Goal: Information Seeking & Learning: Learn about a topic

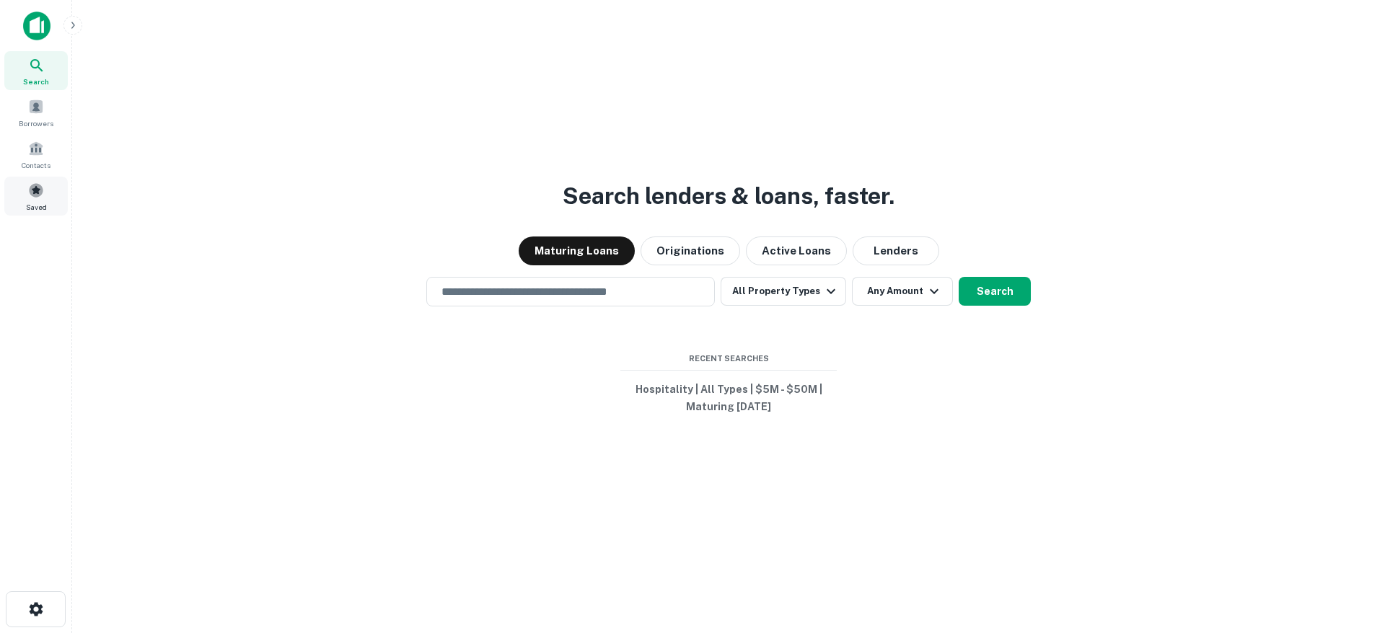
click at [30, 198] on span at bounding box center [36, 190] width 16 height 16
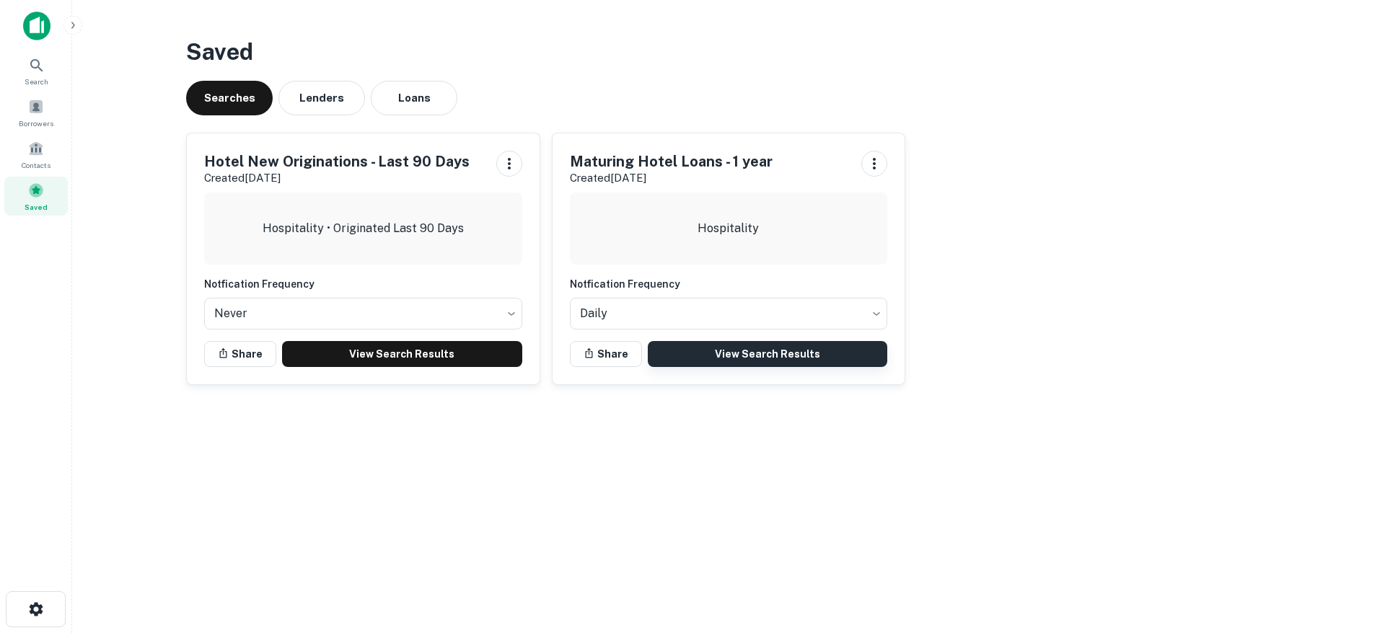
click at [869, 351] on link "View Search Results" at bounding box center [768, 354] width 240 height 26
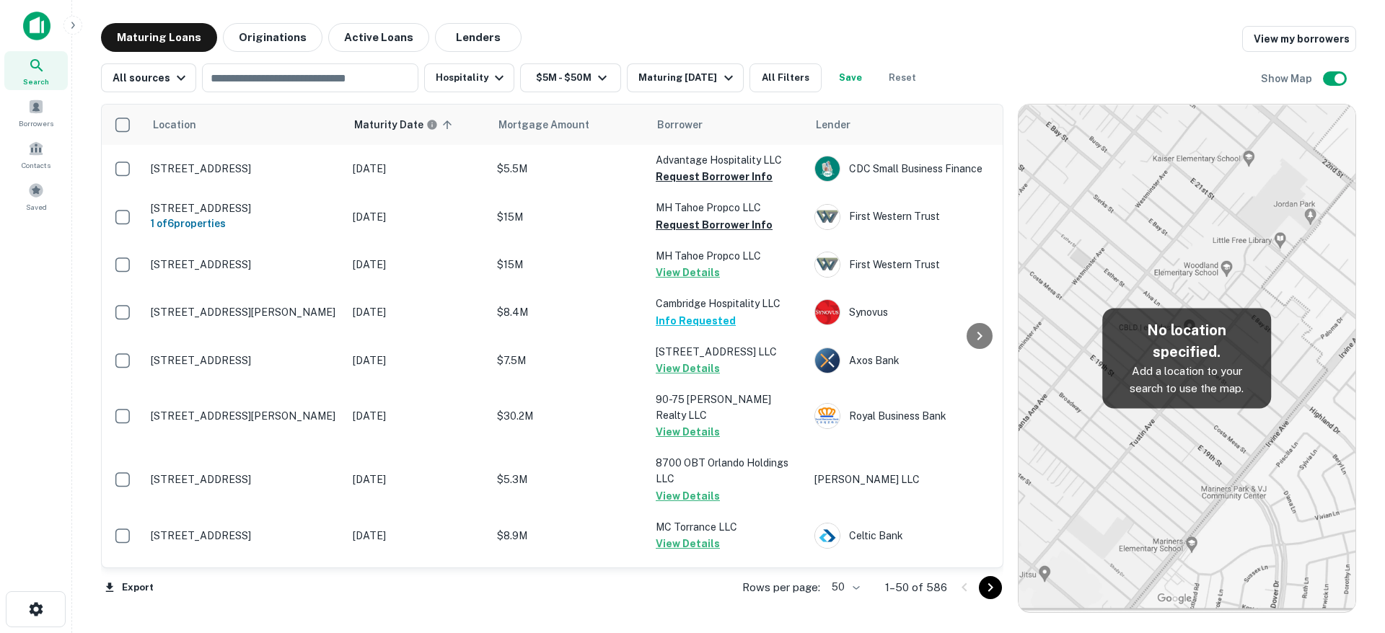
click at [859, 580] on body "Search Borrowers Contacts Saved Maturing Loans Originations Active Loans Lender…" at bounding box center [692, 316] width 1385 height 633
click at [848, 599] on li "100" at bounding box center [846, 603] width 42 height 26
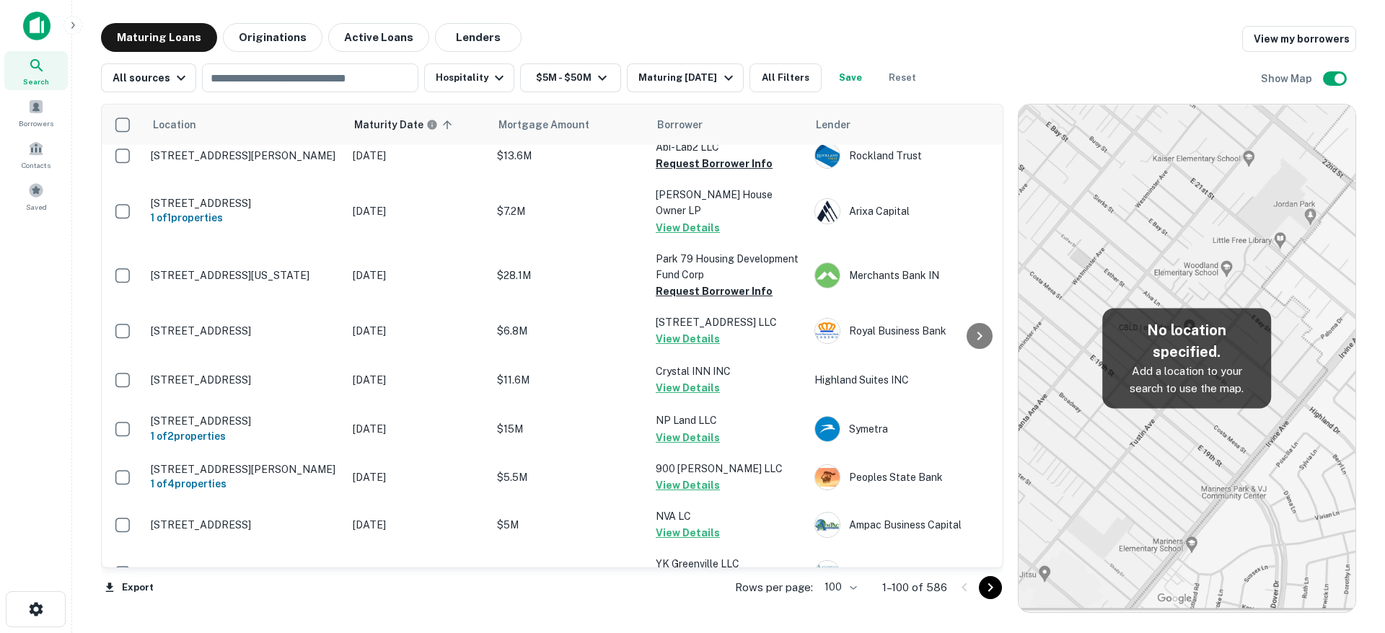
click at [990, 591] on icon "Go to next page" at bounding box center [990, 587] width 17 height 17
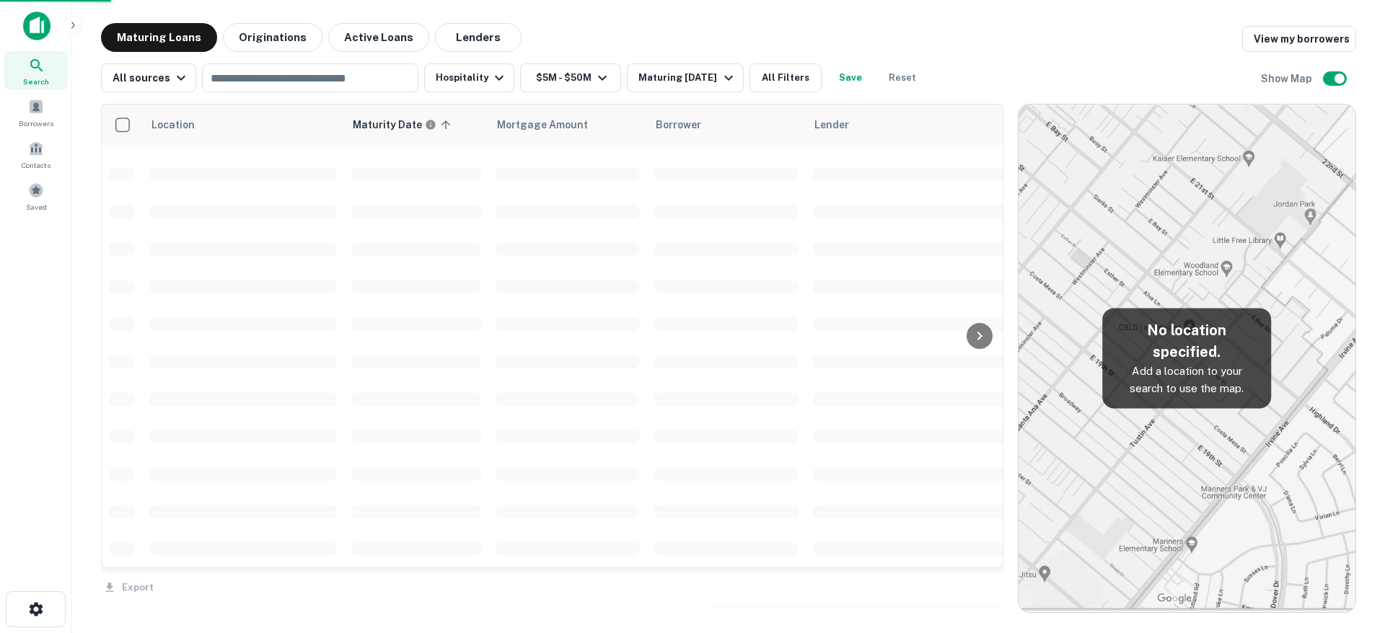
scroll to position [3328, 0]
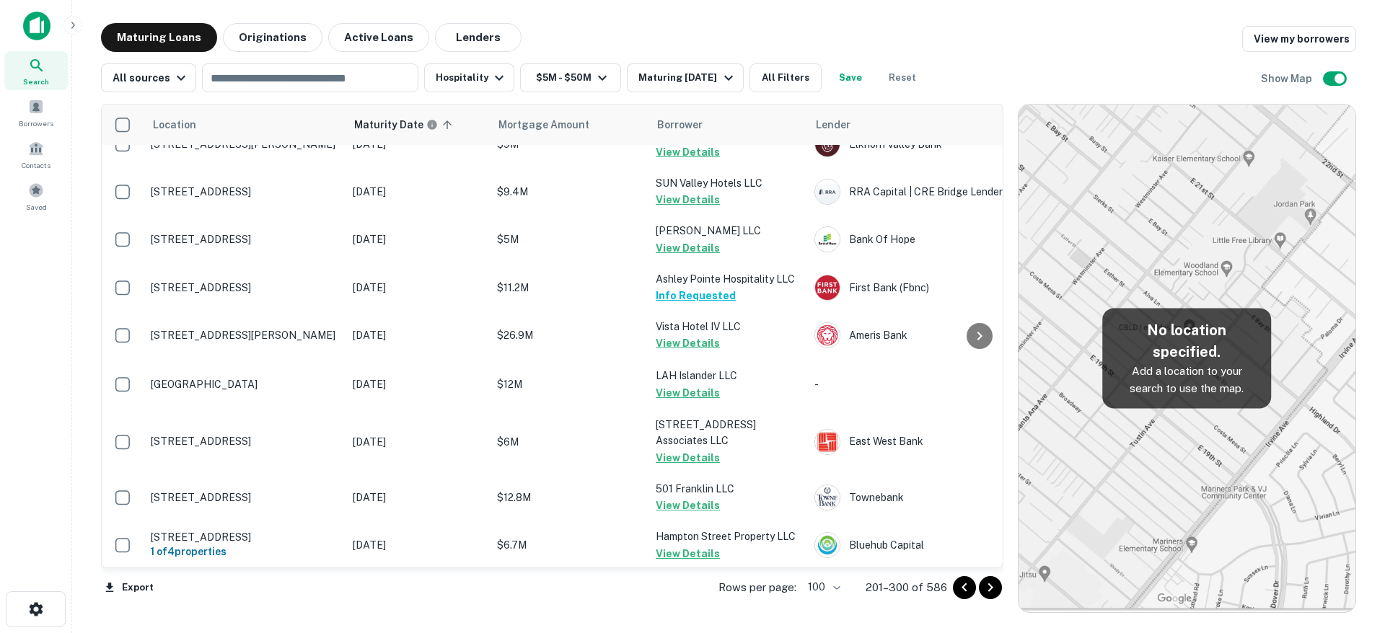
scroll to position [3695, 0]
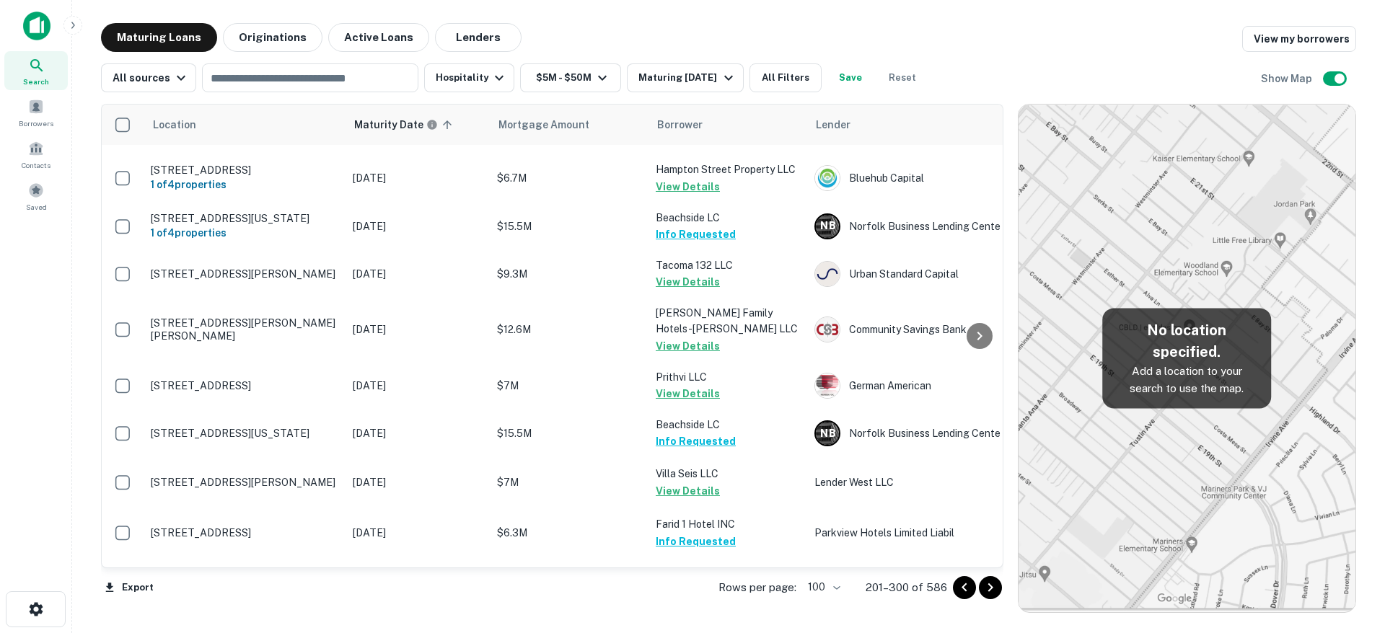
click at [990, 591] on icon "Go to next page" at bounding box center [990, 587] width 17 height 17
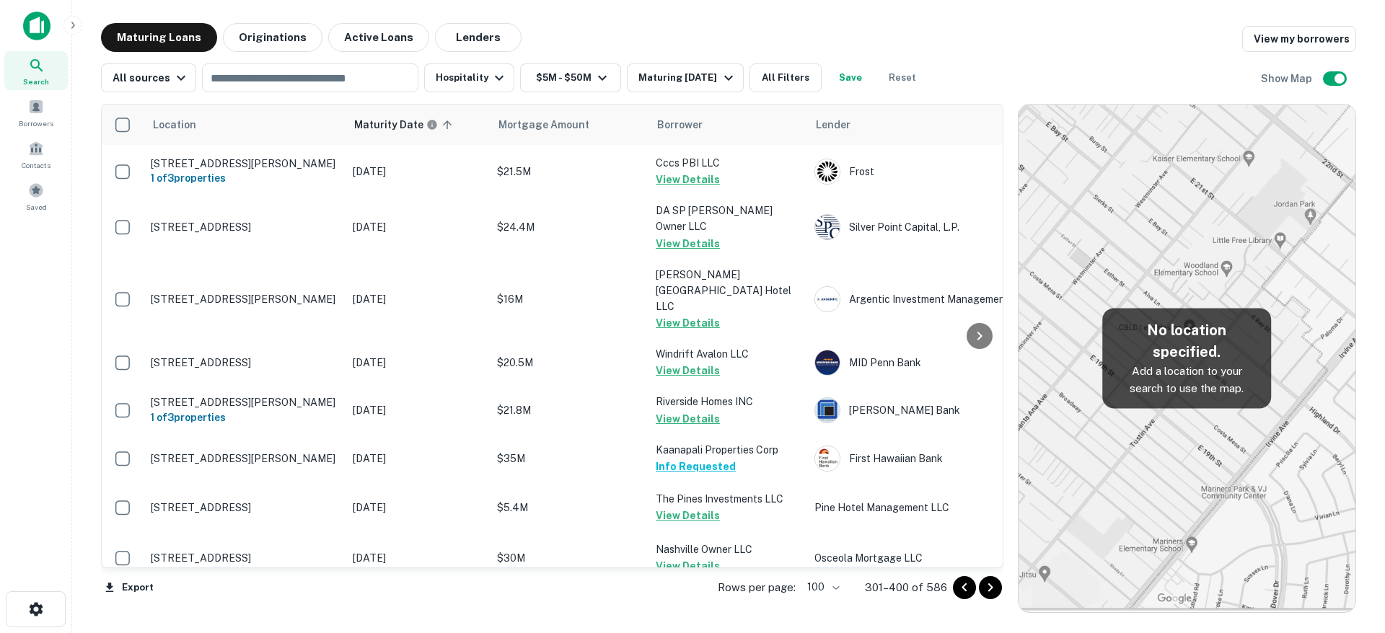
scroll to position [3695, 0]
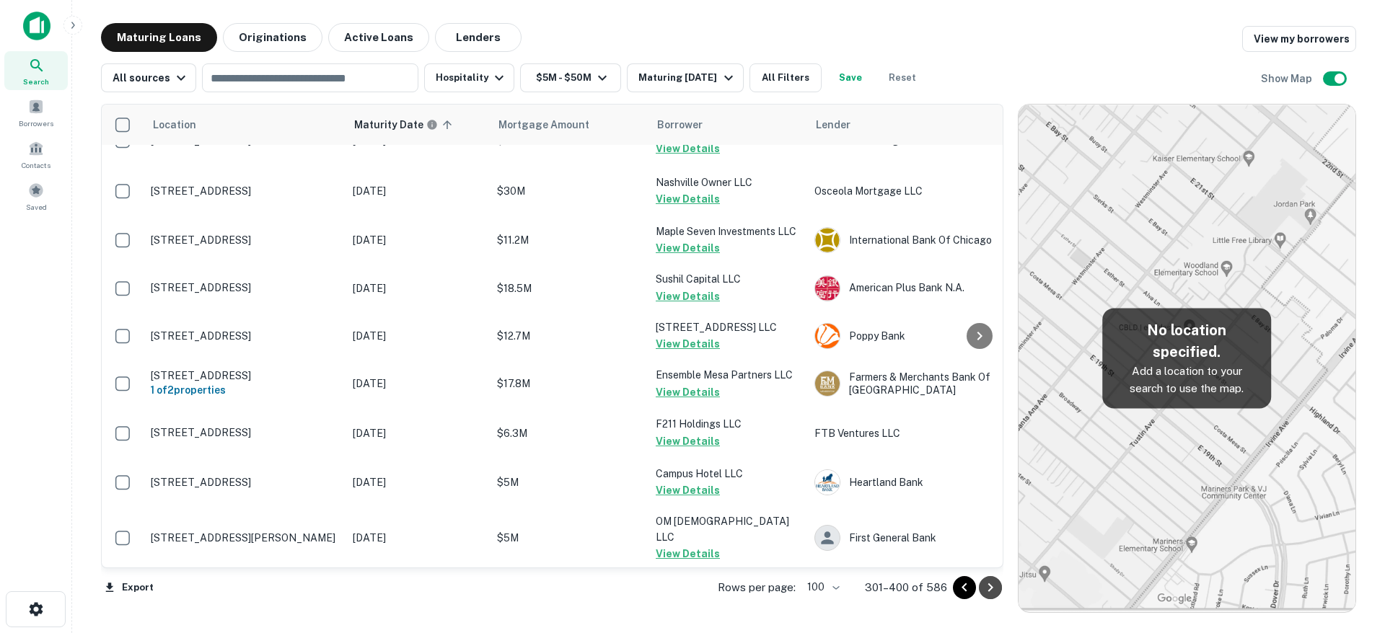
click at [990, 591] on icon "Go to next page" at bounding box center [990, 587] width 17 height 17
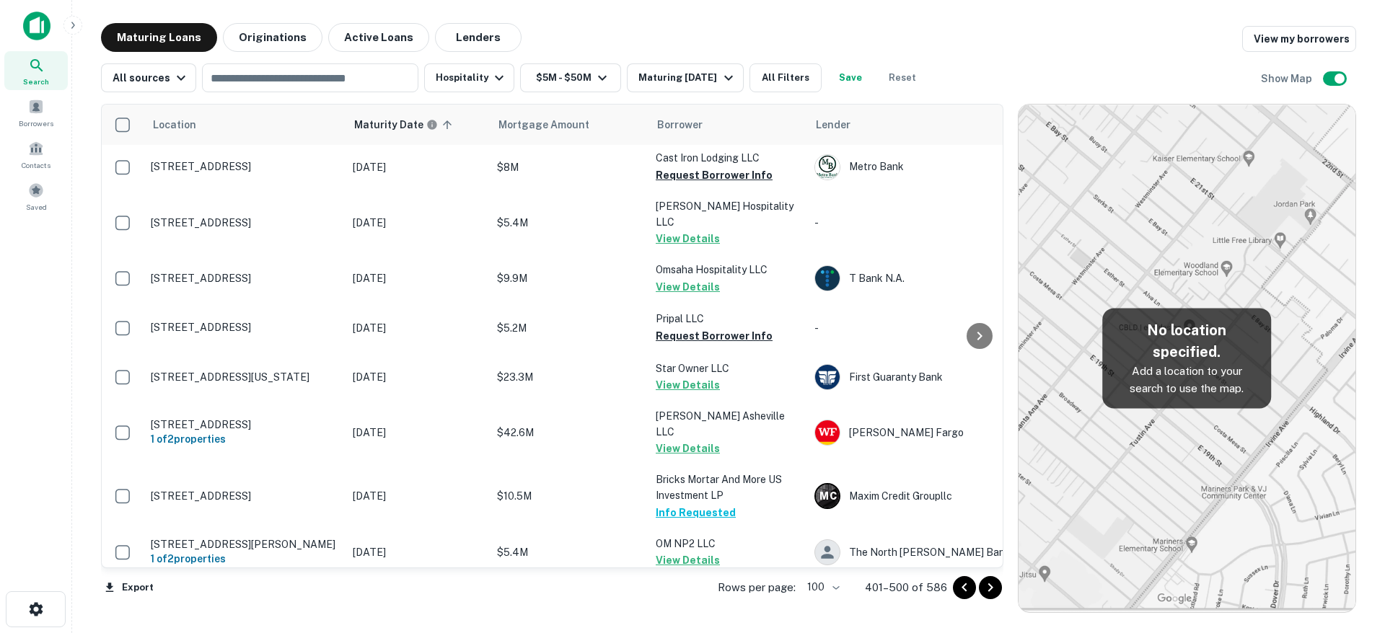
click at [990, 591] on icon "Go to next page" at bounding box center [990, 587] width 17 height 17
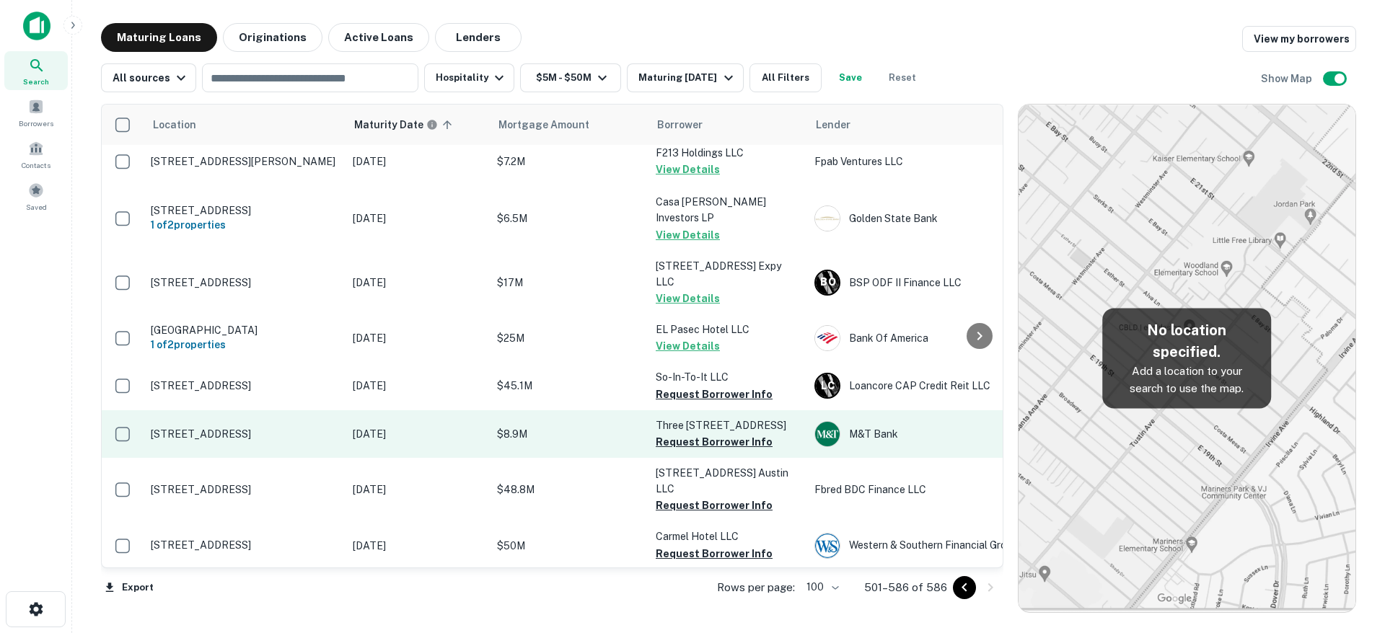
scroll to position [3808, 0]
click at [728, 432] on button "Request Borrower Info" at bounding box center [714, 440] width 117 height 17
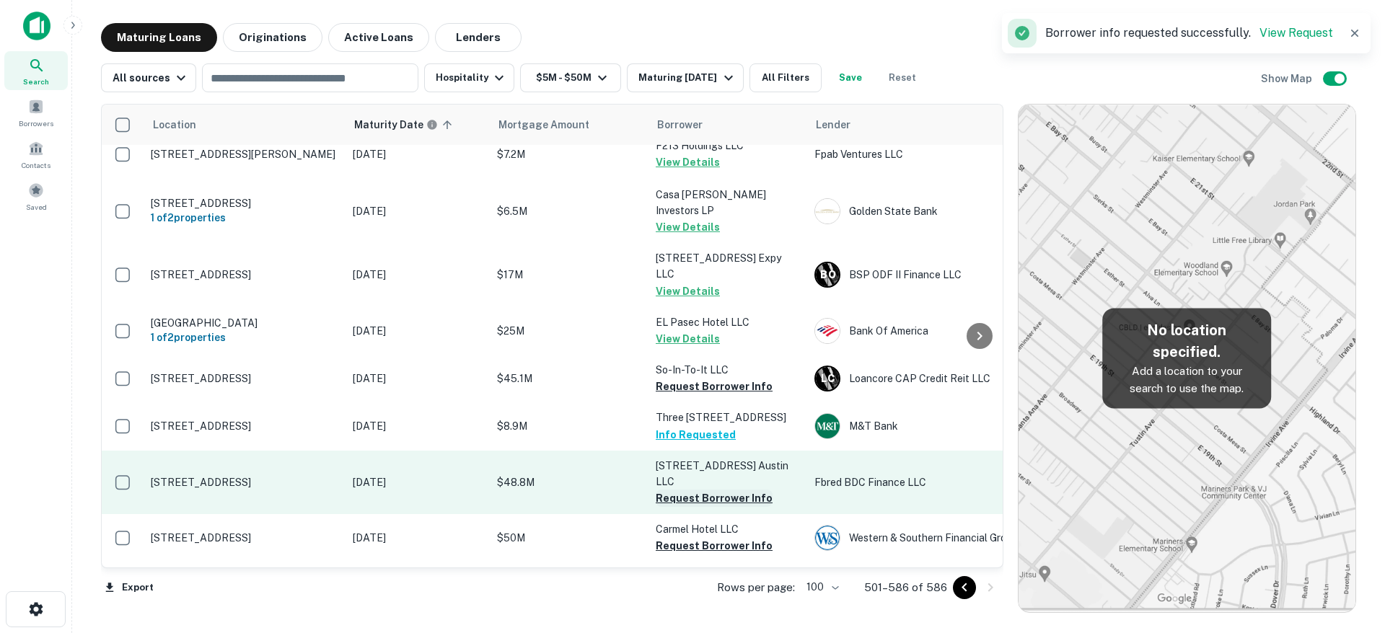
scroll to position [3860, 0]
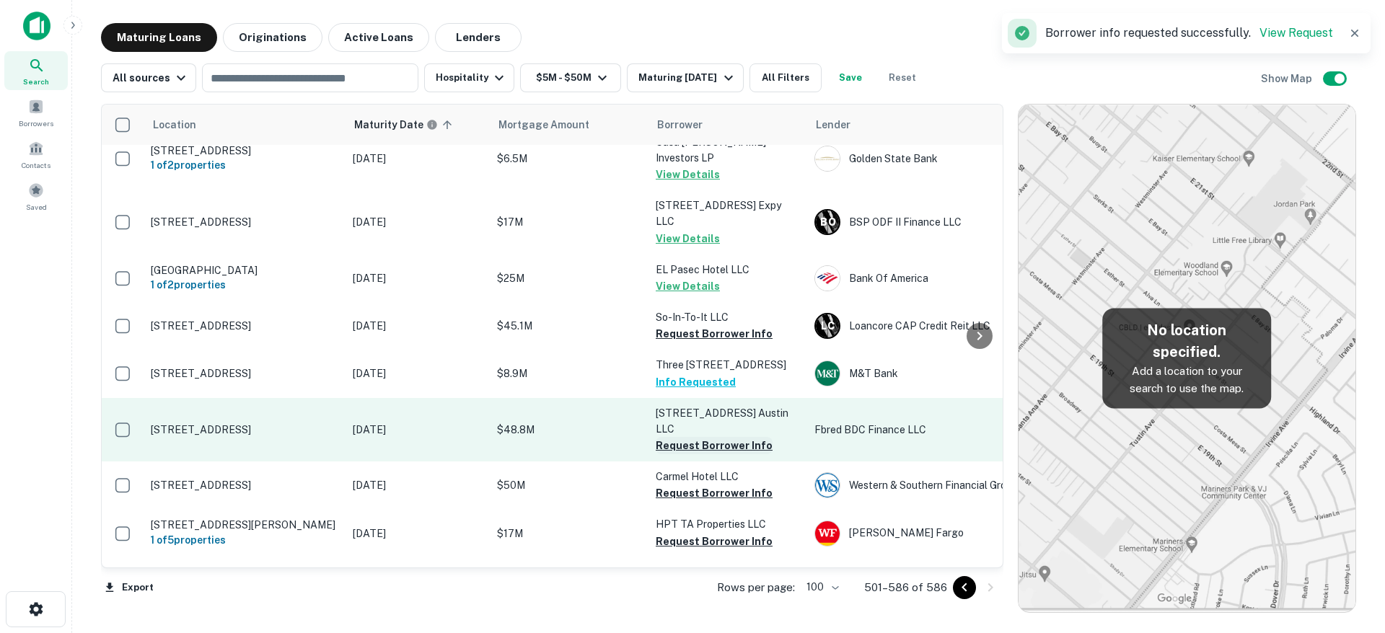
click at [728, 437] on button "Request Borrower Info" at bounding box center [714, 445] width 117 height 17
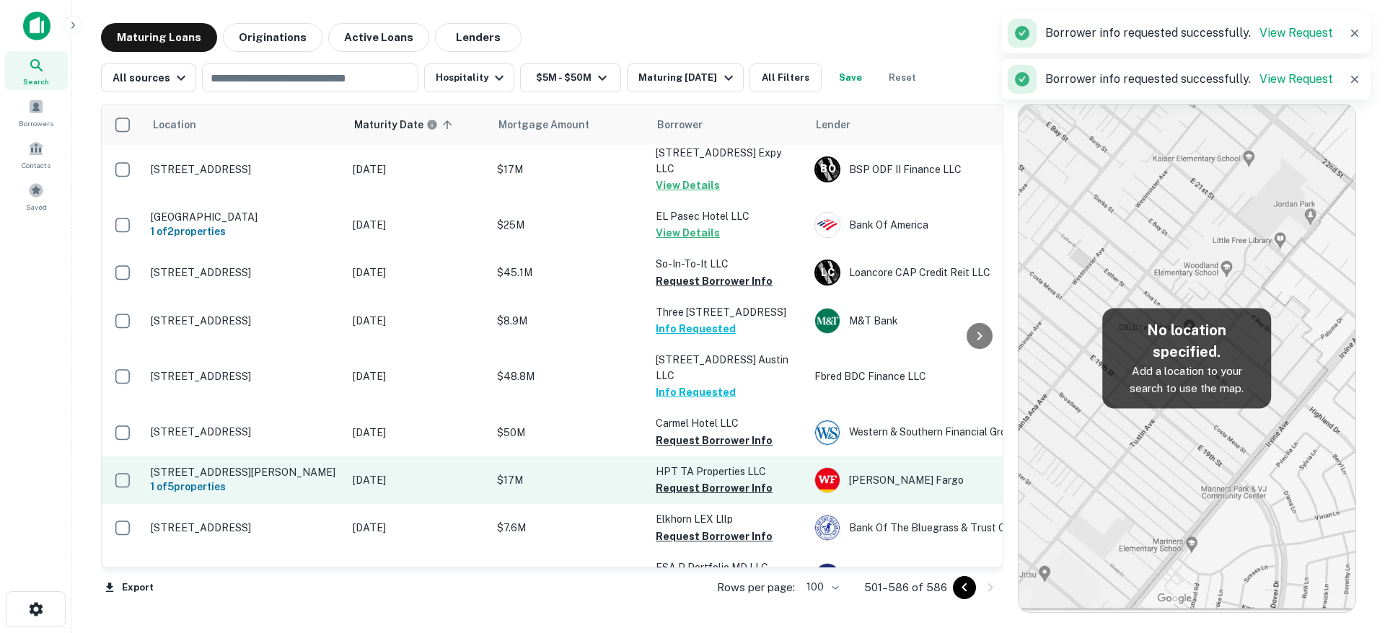
scroll to position [3920, 0]
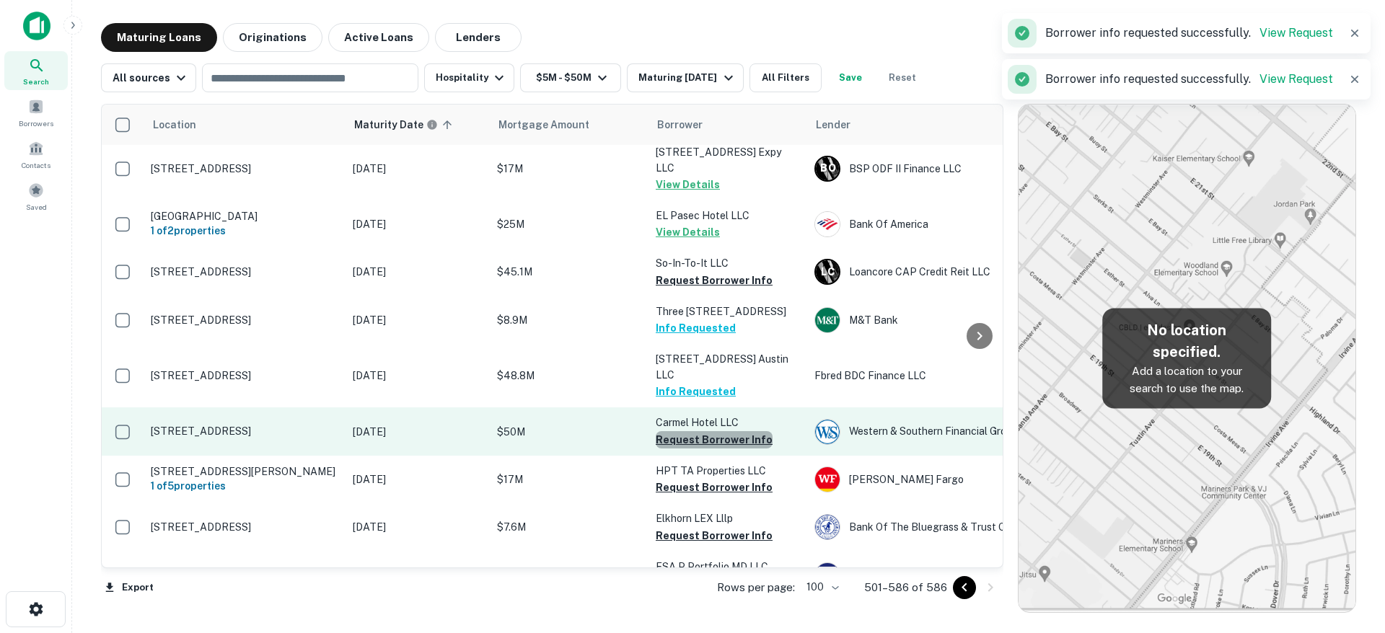
click at [730, 431] on button "Request Borrower Info" at bounding box center [714, 439] width 117 height 17
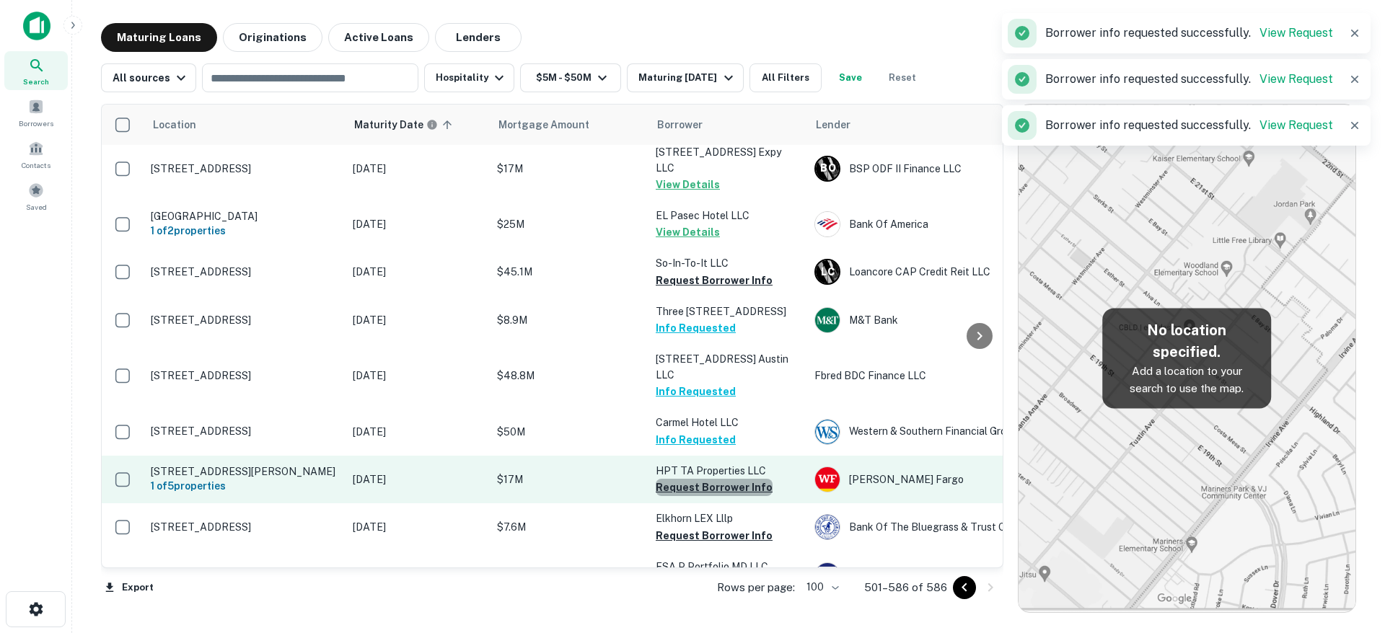
click at [727, 479] on button "Request Borrower Info" at bounding box center [714, 487] width 117 height 17
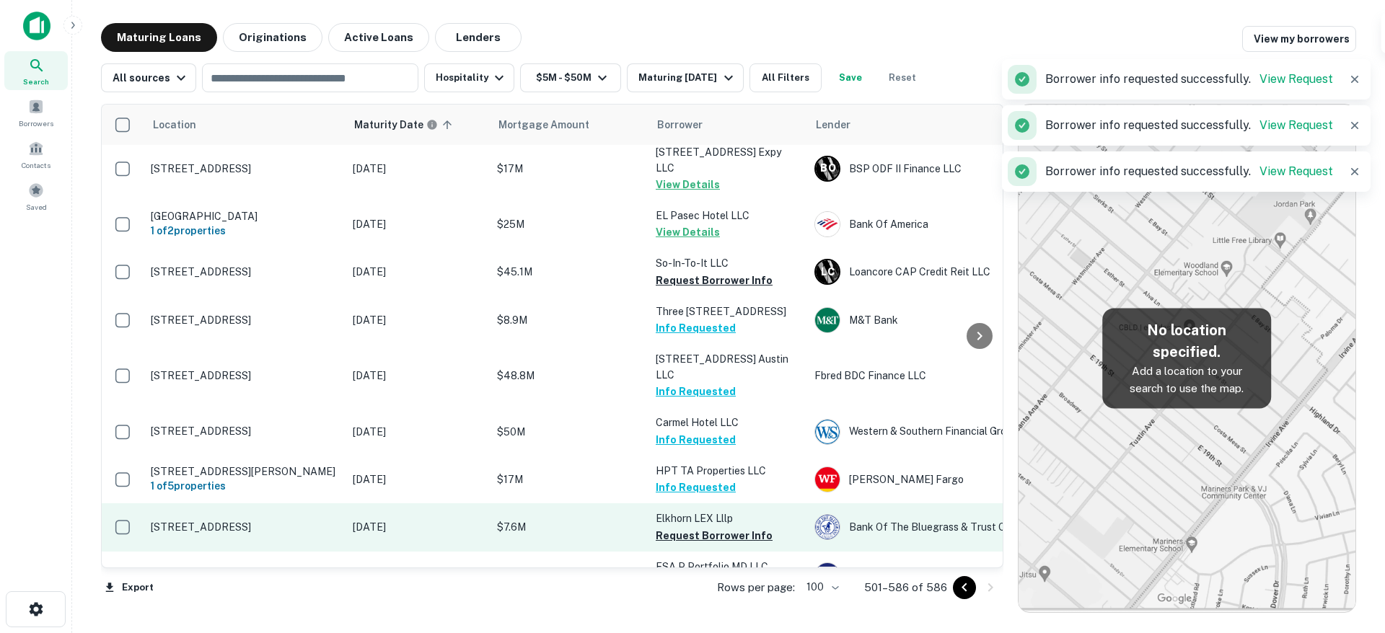
scroll to position [3963, 0]
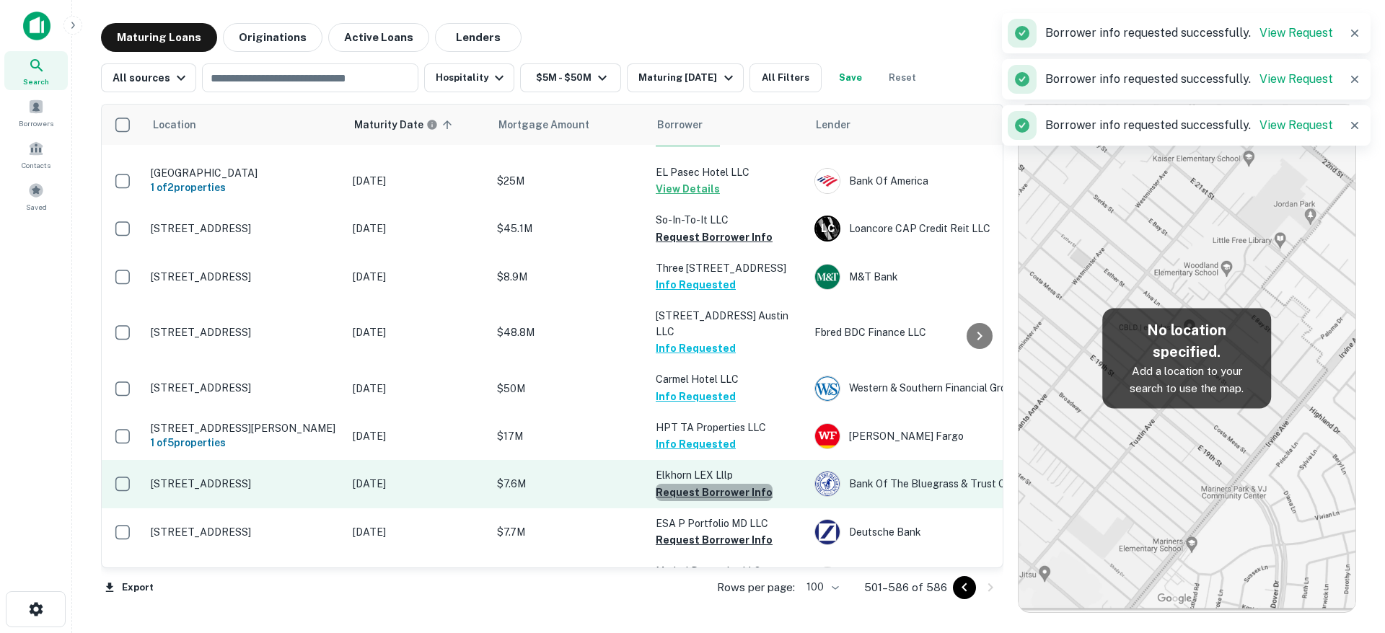
click at [726, 484] on button "Request Borrower Info" at bounding box center [714, 492] width 117 height 17
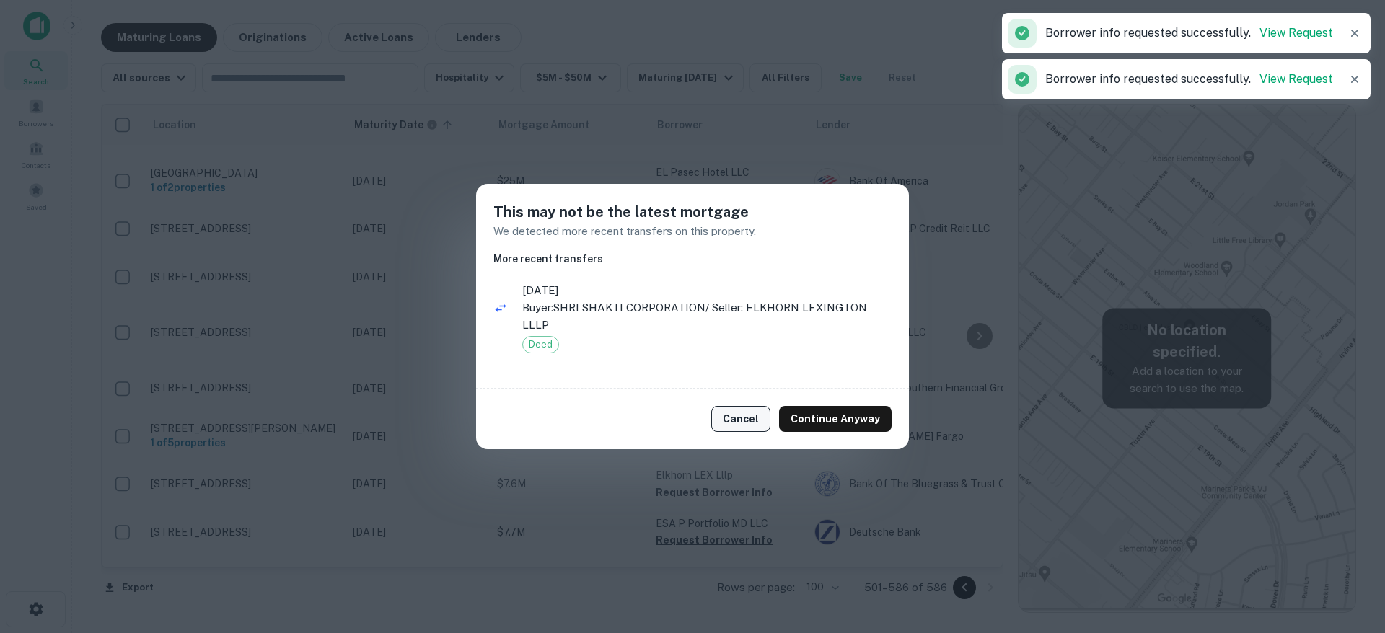
click at [753, 420] on button "Cancel" at bounding box center [740, 419] width 59 height 26
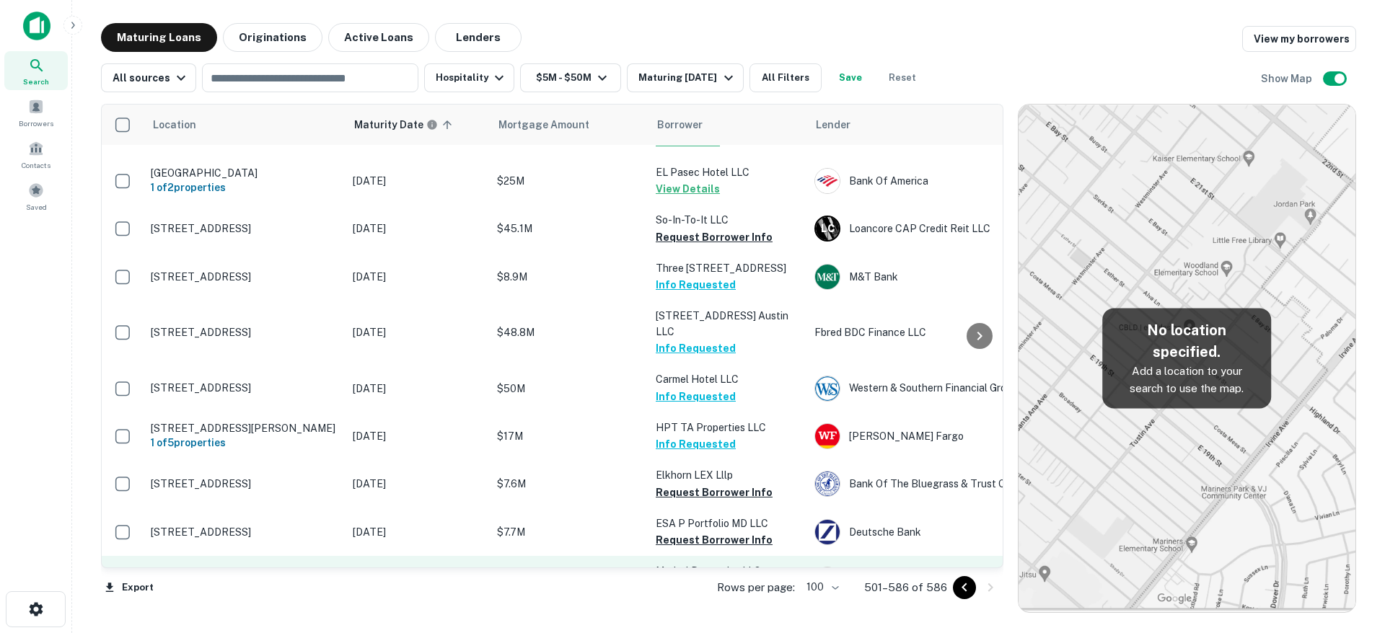
click at [752, 579] on button "Request Borrower Info" at bounding box center [714, 587] width 117 height 17
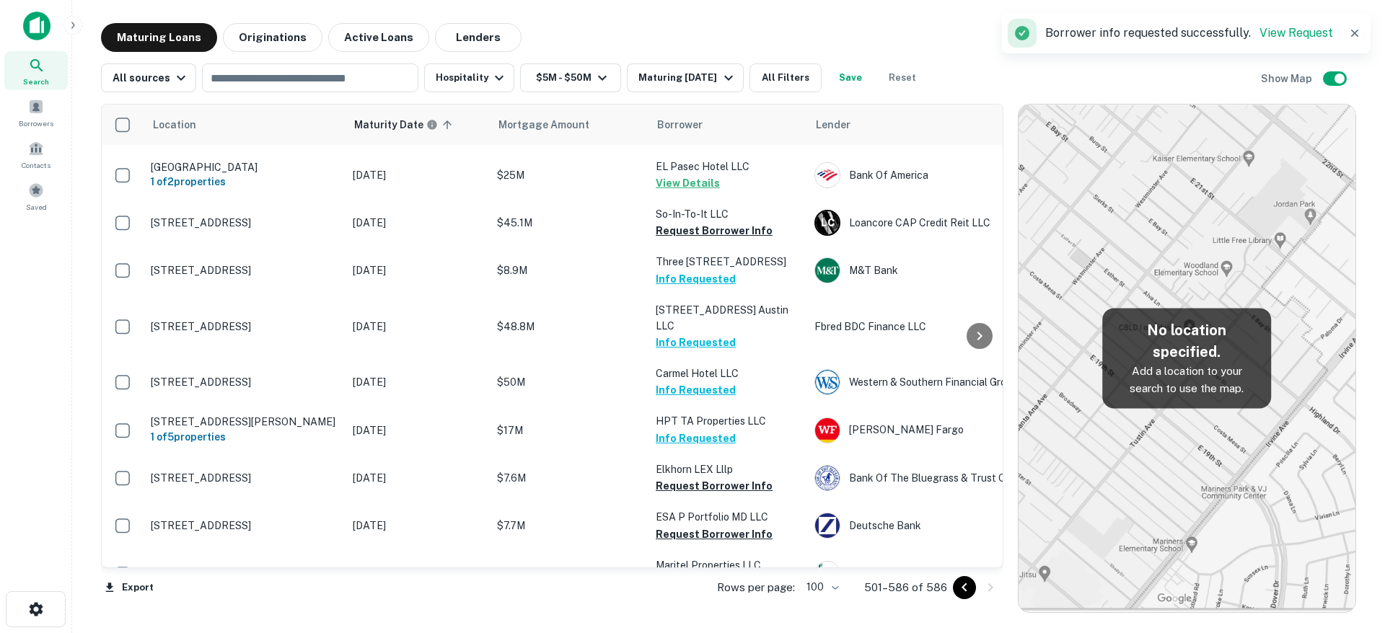
click at [747, 621] on button "Request Borrower Info" at bounding box center [714, 629] width 117 height 17
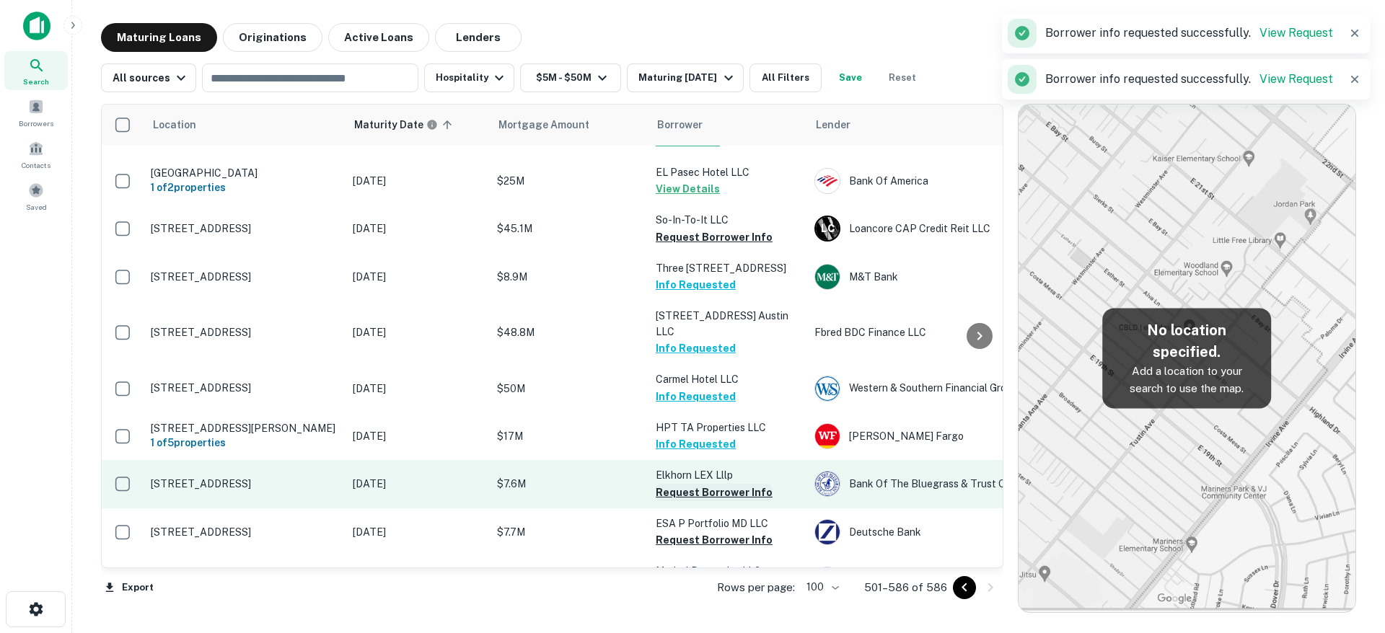
click at [748, 484] on button "Request Borrower Info" at bounding box center [714, 492] width 117 height 17
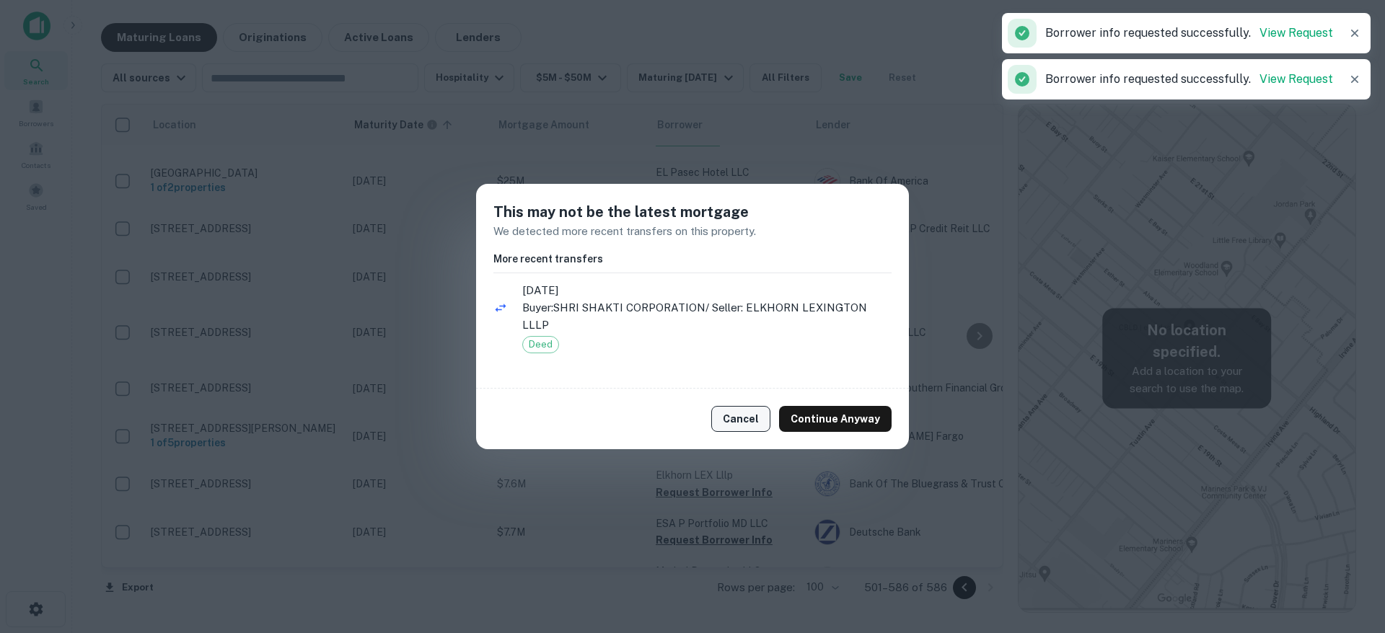
click at [760, 424] on button "Cancel" at bounding box center [740, 419] width 59 height 26
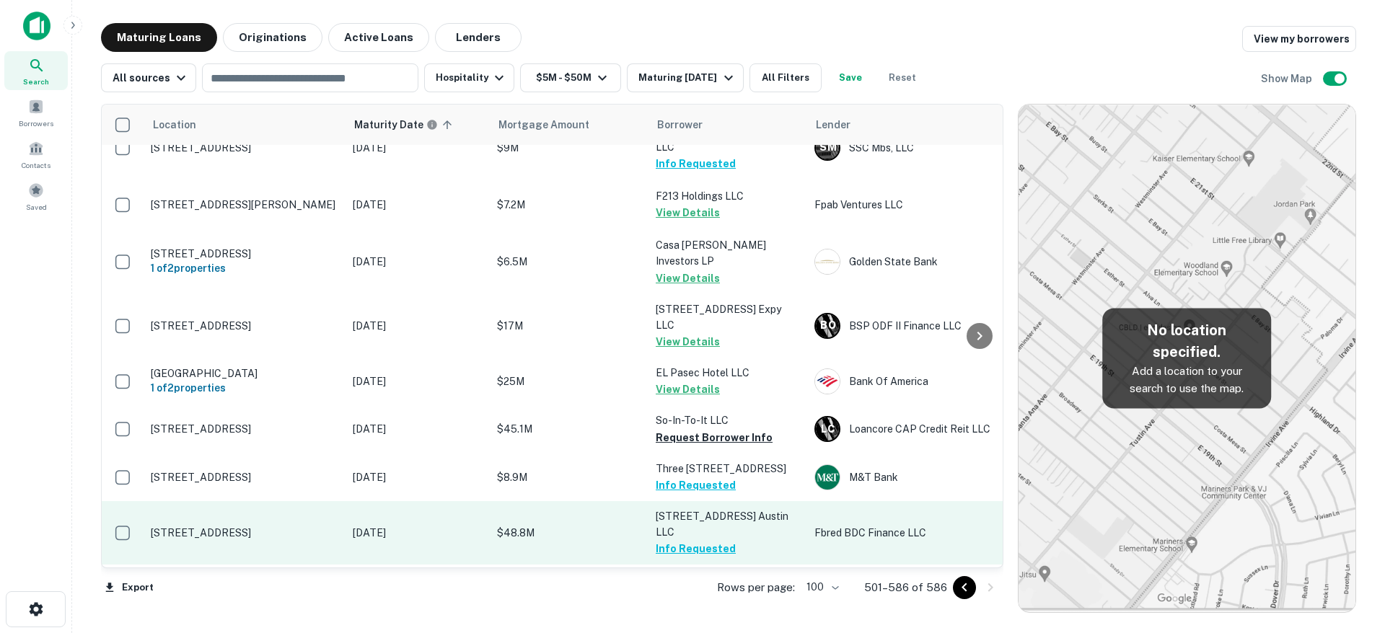
scroll to position [3700, 0]
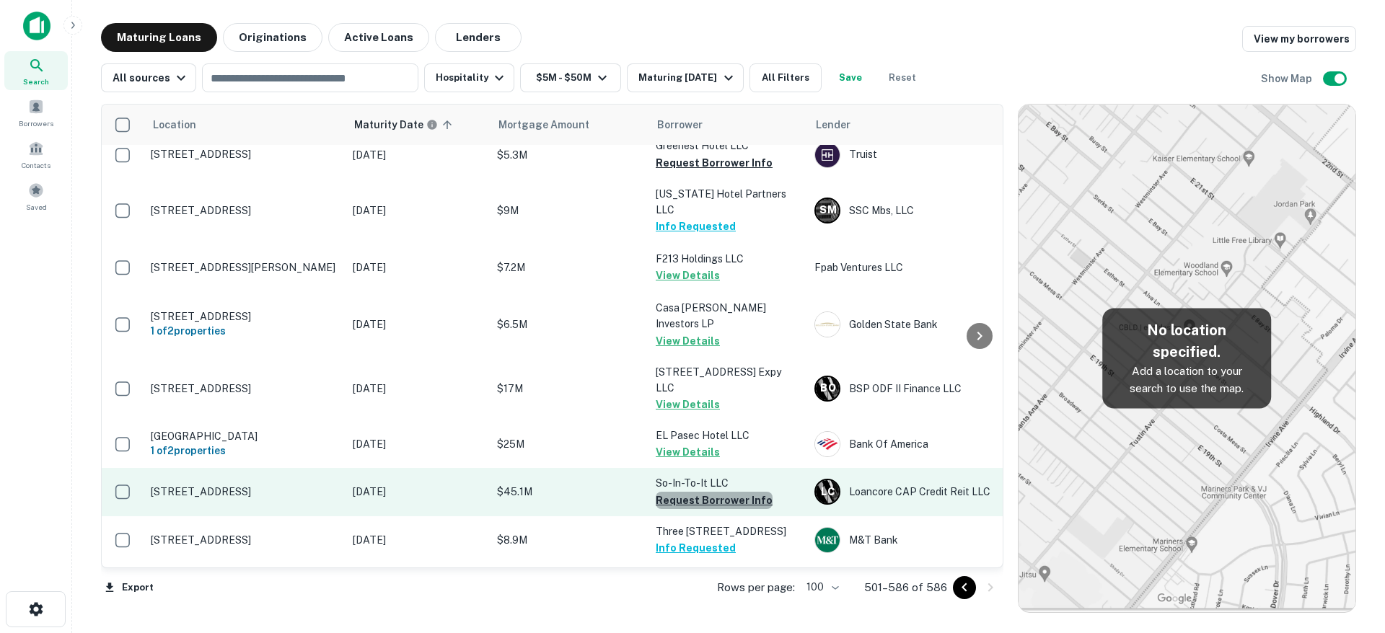
click at [725, 492] on button "Request Borrower Info" at bounding box center [714, 500] width 117 height 17
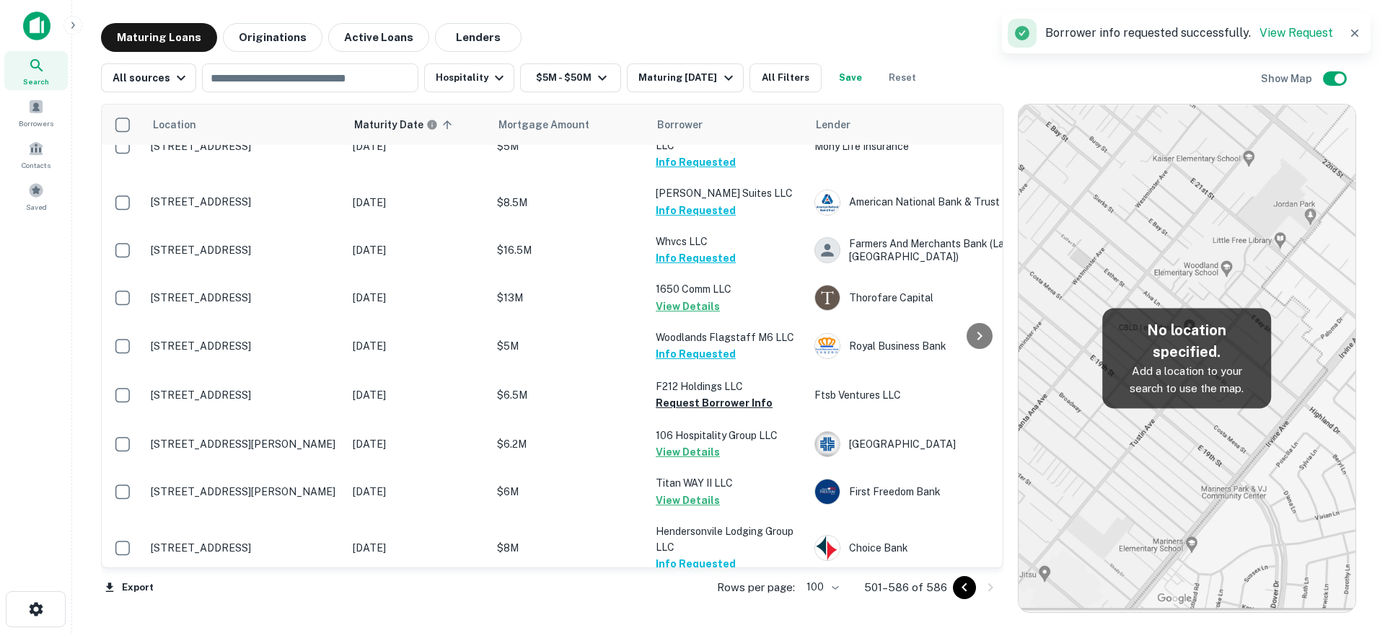
scroll to position [3153, 0]
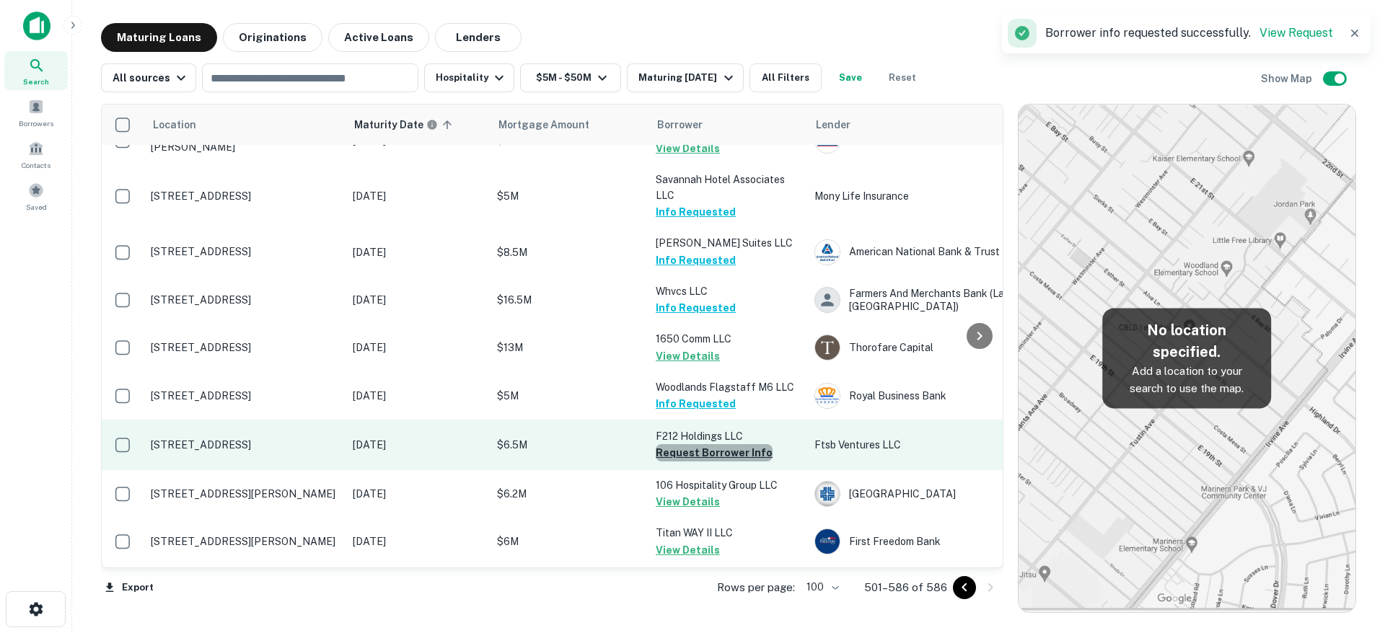
click at [729, 444] on button "Request Borrower Info" at bounding box center [714, 452] width 117 height 17
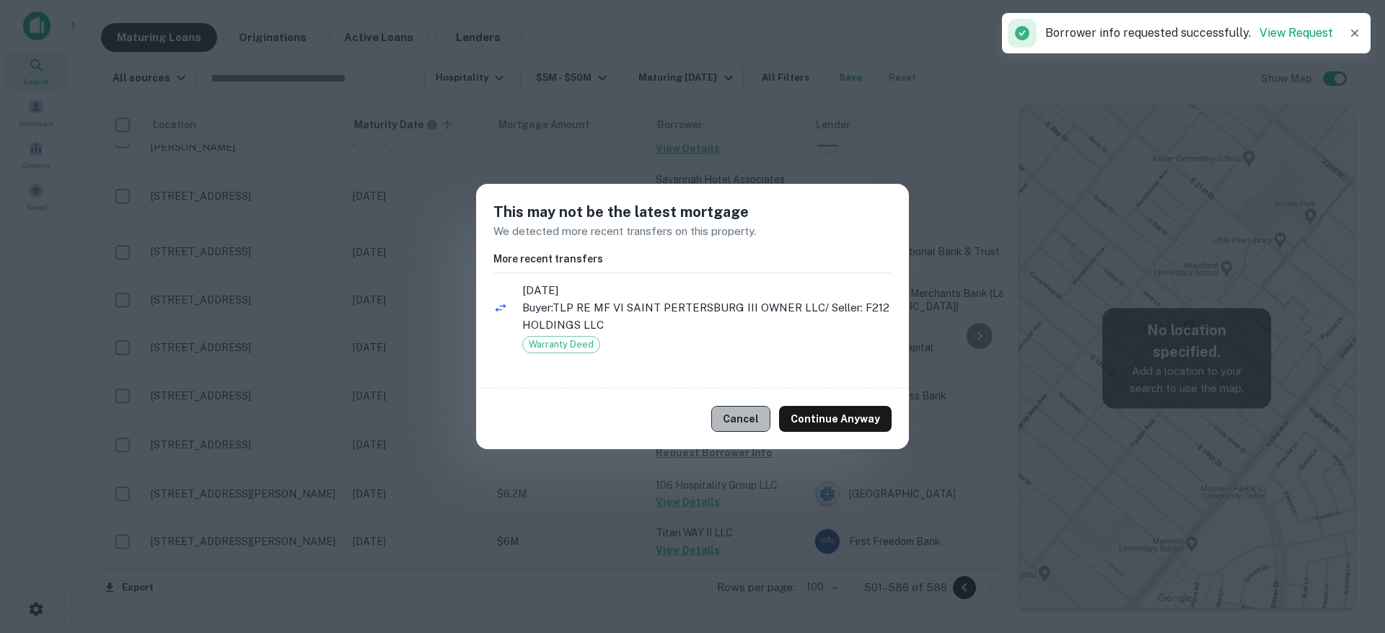
click at [752, 418] on button "Cancel" at bounding box center [740, 419] width 59 height 26
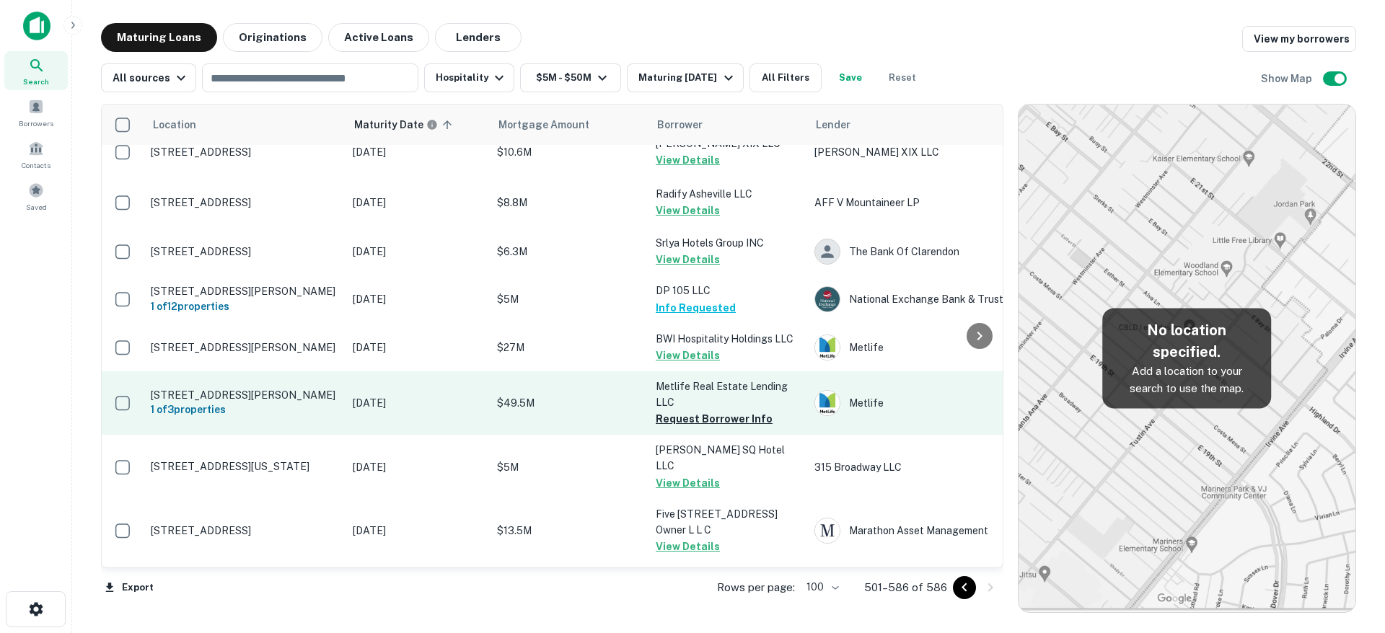
scroll to position [2488, 0]
click at [709, 413] on button "Request Borrower Info" at bounding box center [714, 421] width 117 height 17
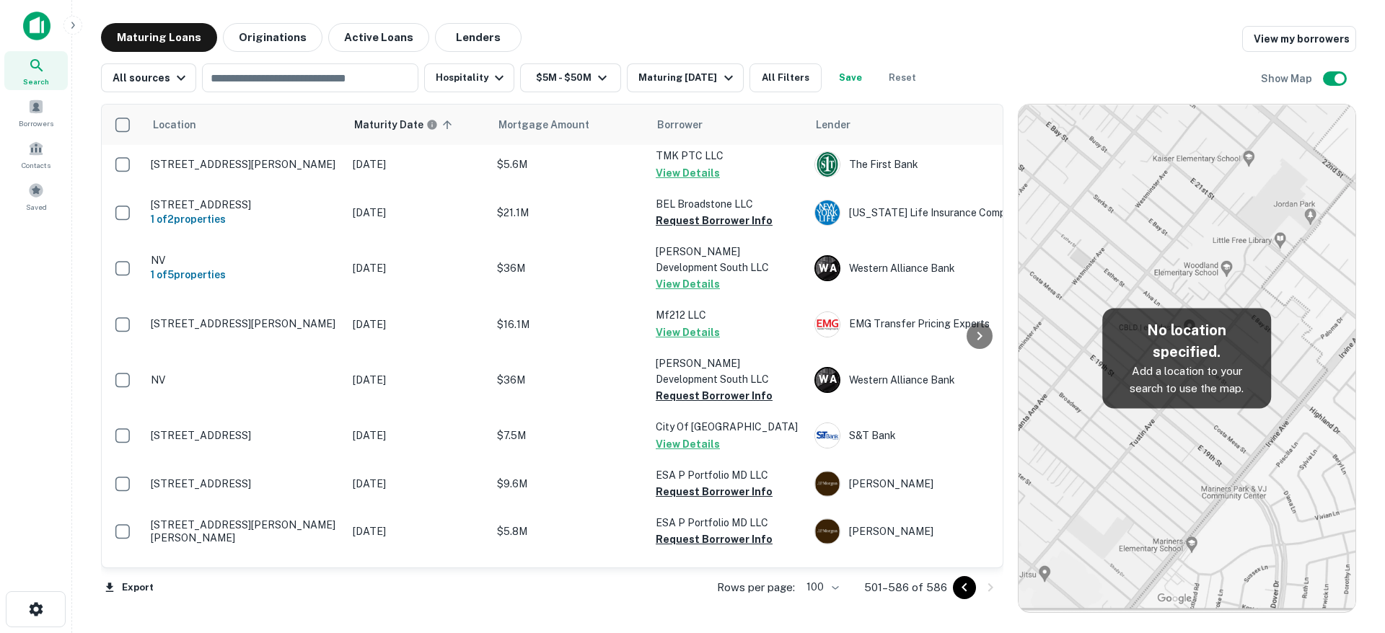
scroll to position [1249, 0]
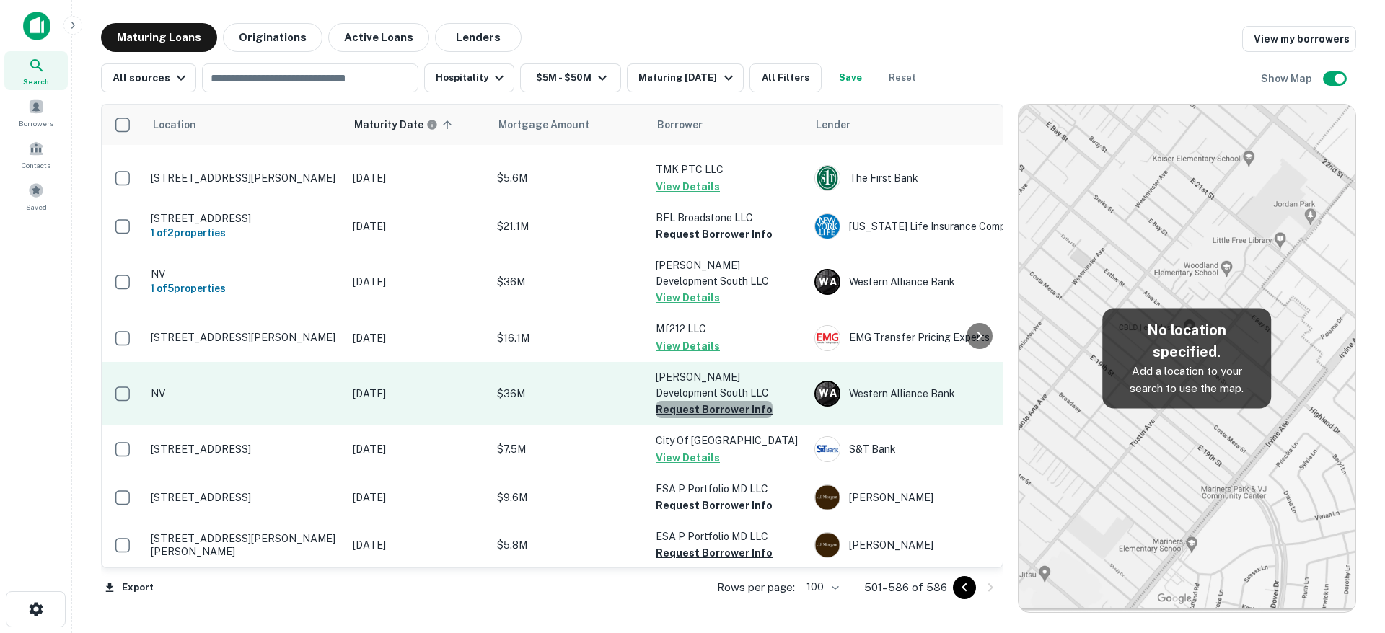
click at [731, 401] on button "Request Borrower Info" at bounding box center [714, 409] width 117 height 17
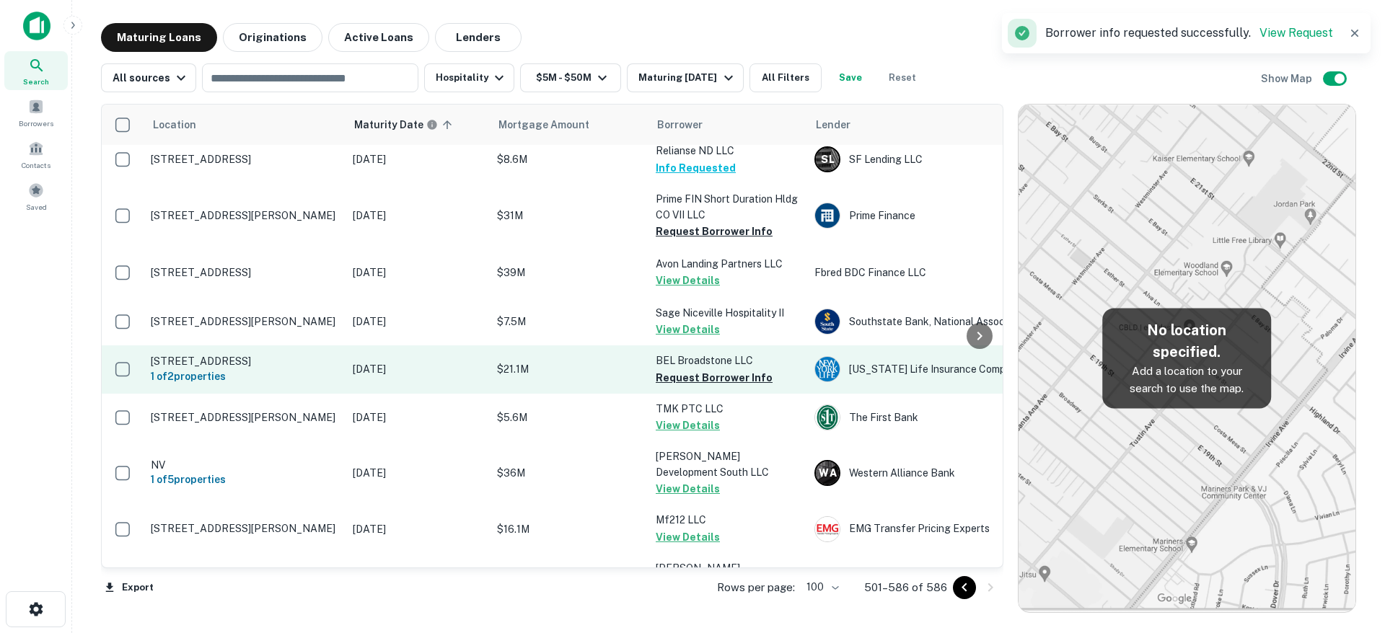
scroll to position [1034, 0]
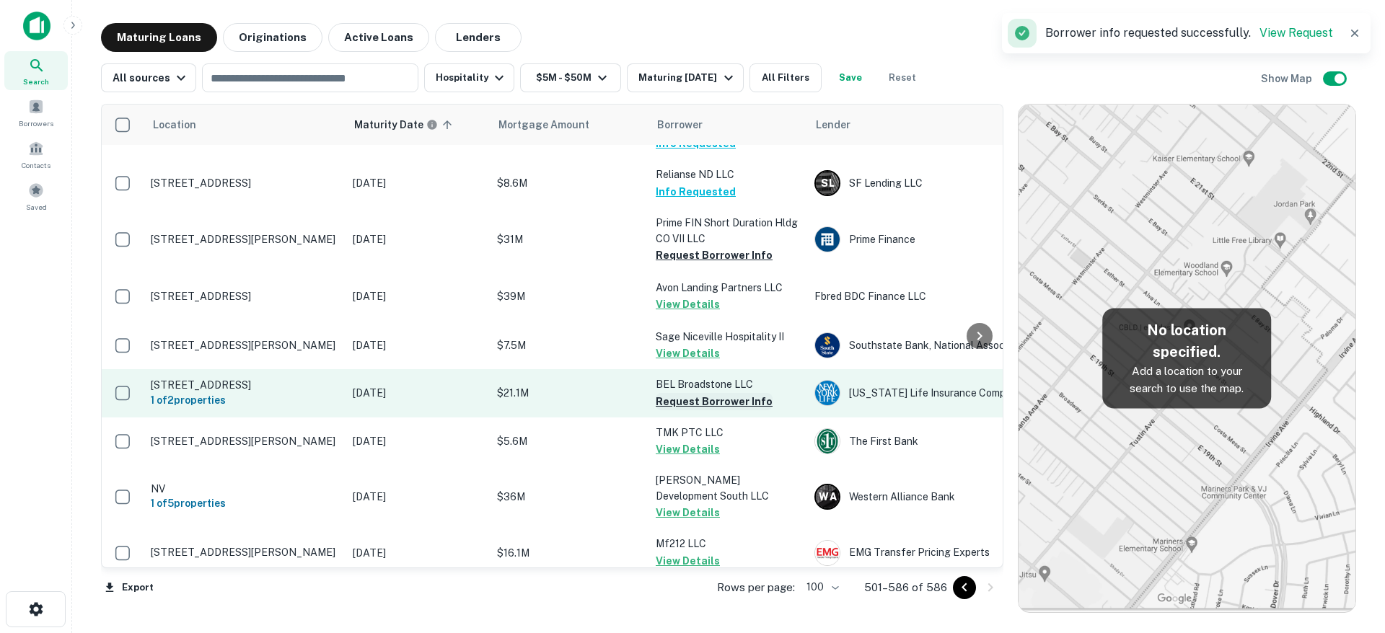
click at [741, 393] on button "Request Borrower Info" at bounding box center [714, 401] width 117 height 17
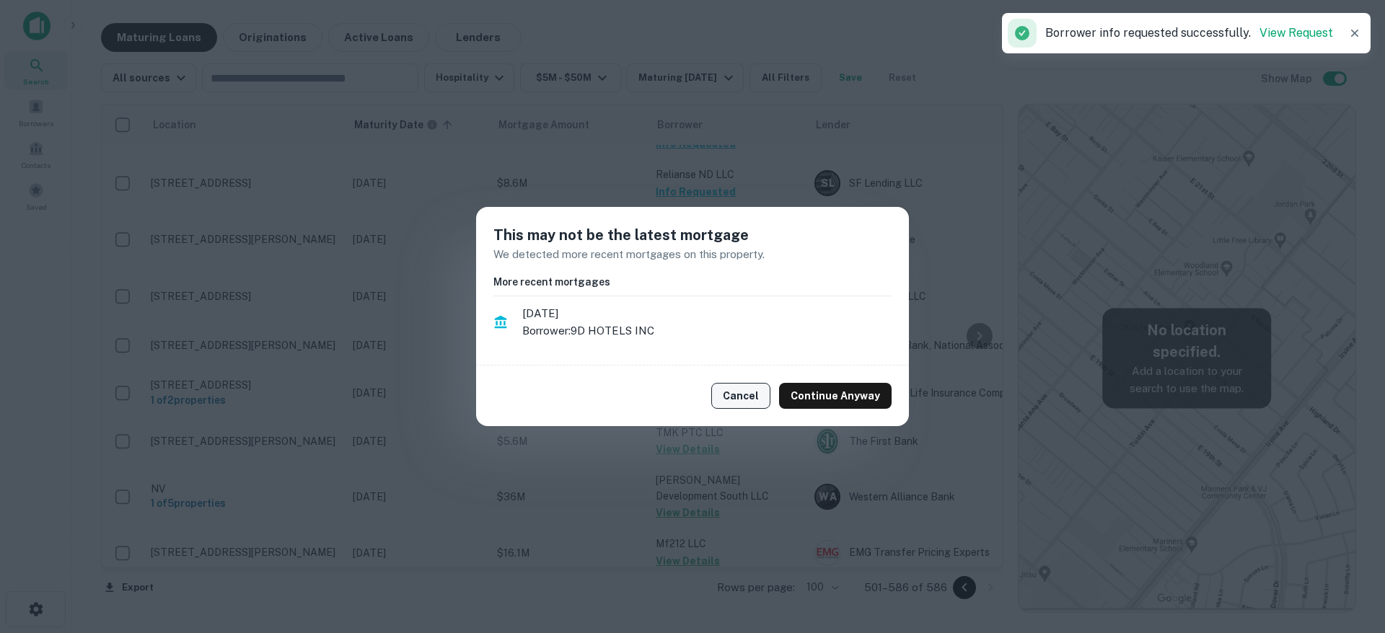
click at [759, 392] on button "Cancel" at bounding box center [740, 396] width 59 height 26
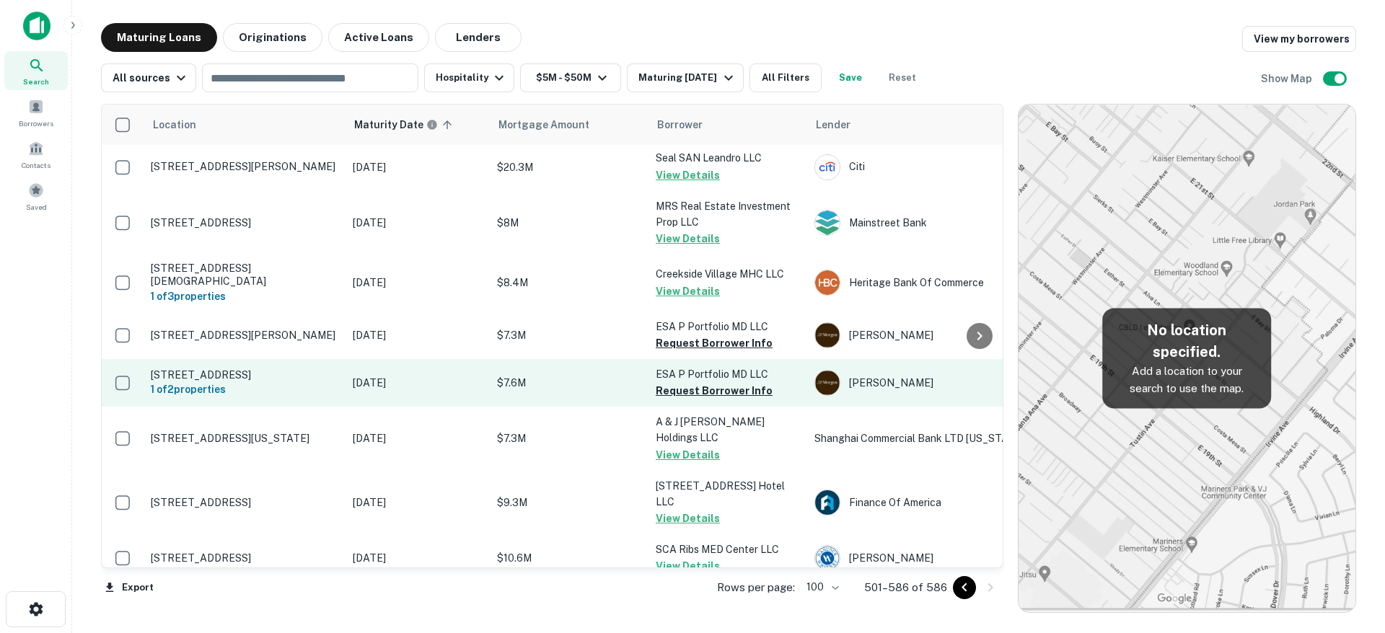
scroll to position [498, 0]
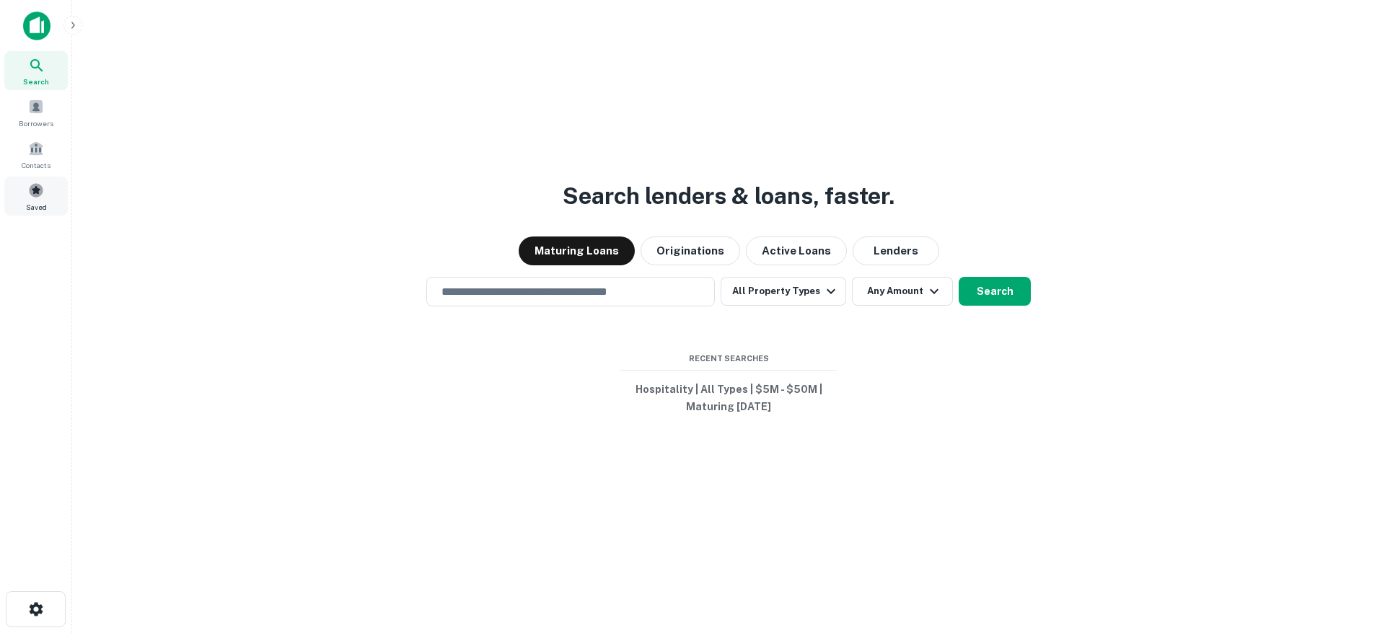
click at [29, 190] on span at bounding box center [36, 190] width 16 height 16
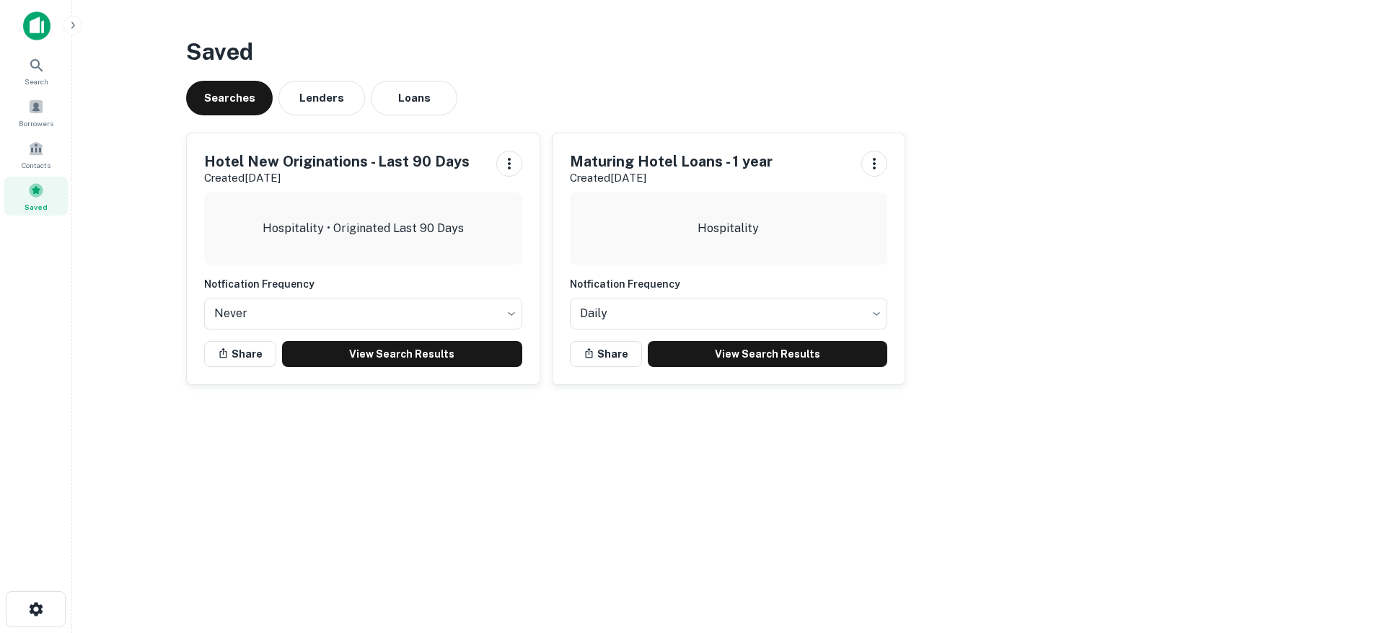
click at [400, 166] on h5 "Hotel New Originations - Last 90 Days" at bounding box center [336, 162] width 265 height 22
click at [365, 356] on link "View Search Results" at bounding box center [402, 354] width 240 height 26
